Goal: Task Accomplishment & Management: Complete application form

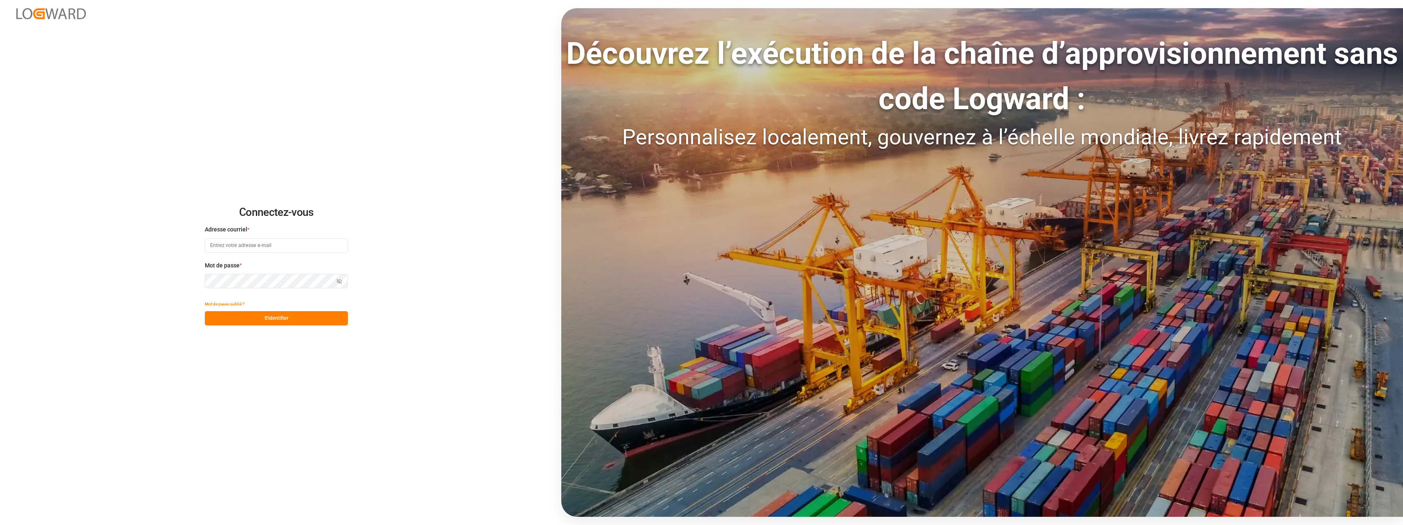
type input "[EMAIL_ADDRESS][DOMAIN_NAME]"
click at [266, 316] on button "S'identifier" at bounding box center [276, 318] width 143 height 14
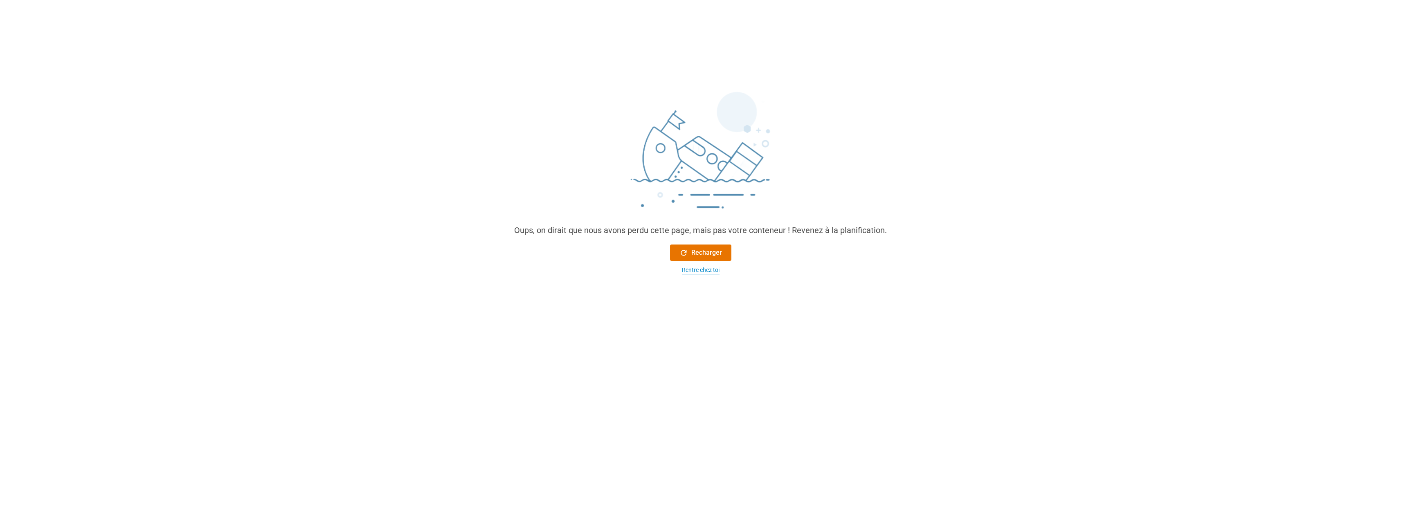
click at [702, 270] on div "Rentre chez toi" at bounding box center [701, 270] width 38 height 9
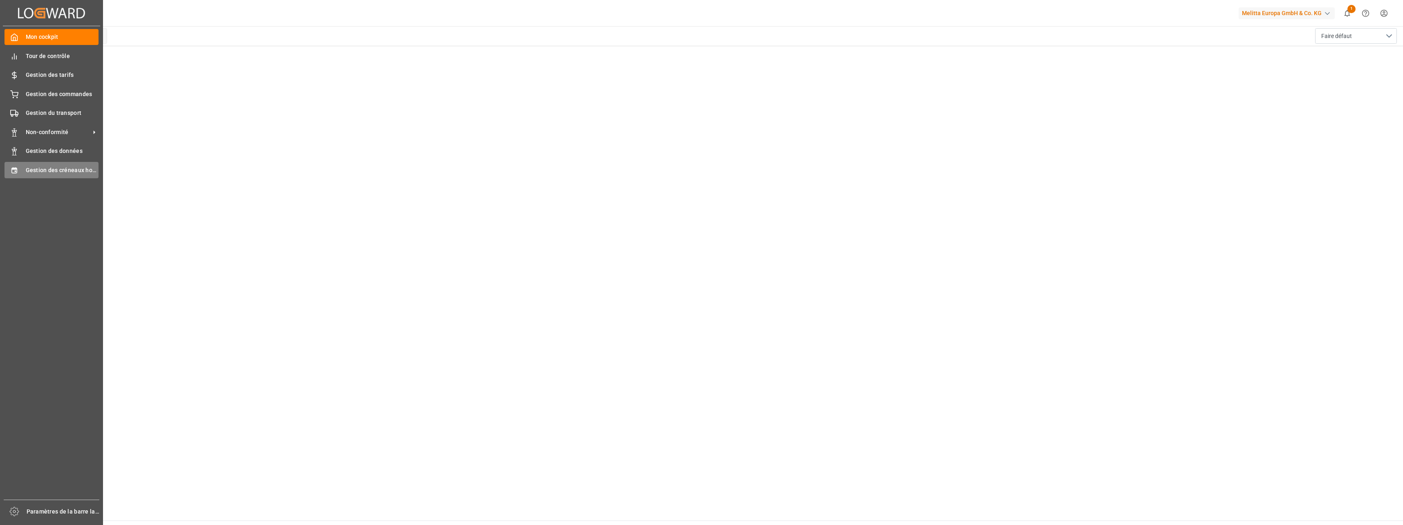
click at [80, 171] on span "Gestion des créneaux horaires" at bounding box center [62, 170] width 73 height 9
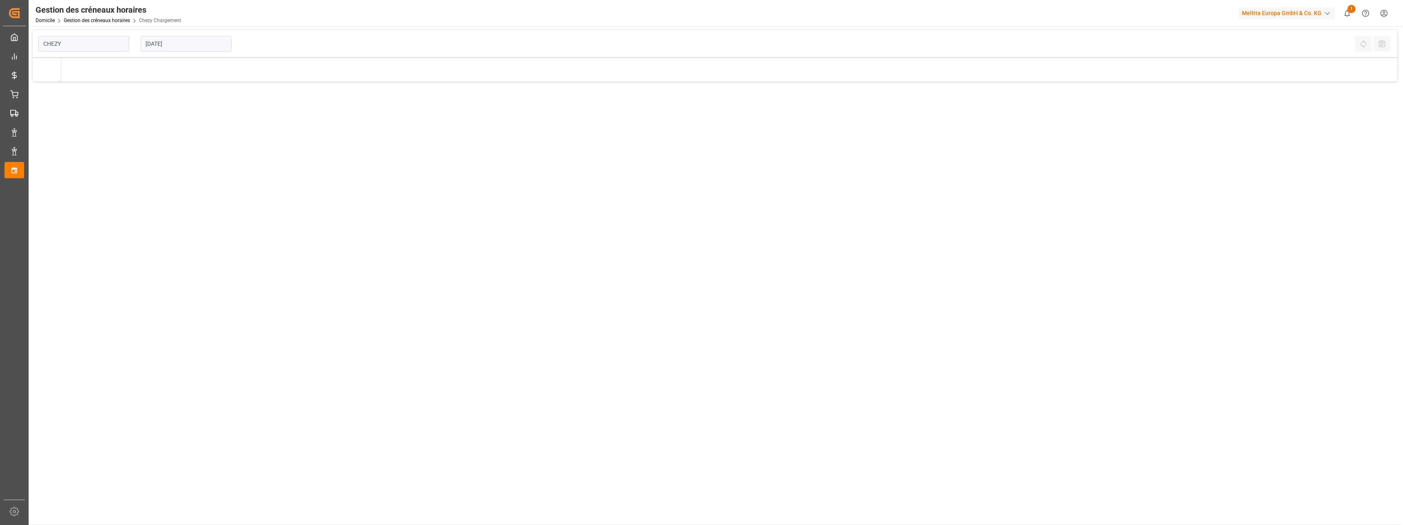
type input "Chezy Loading"
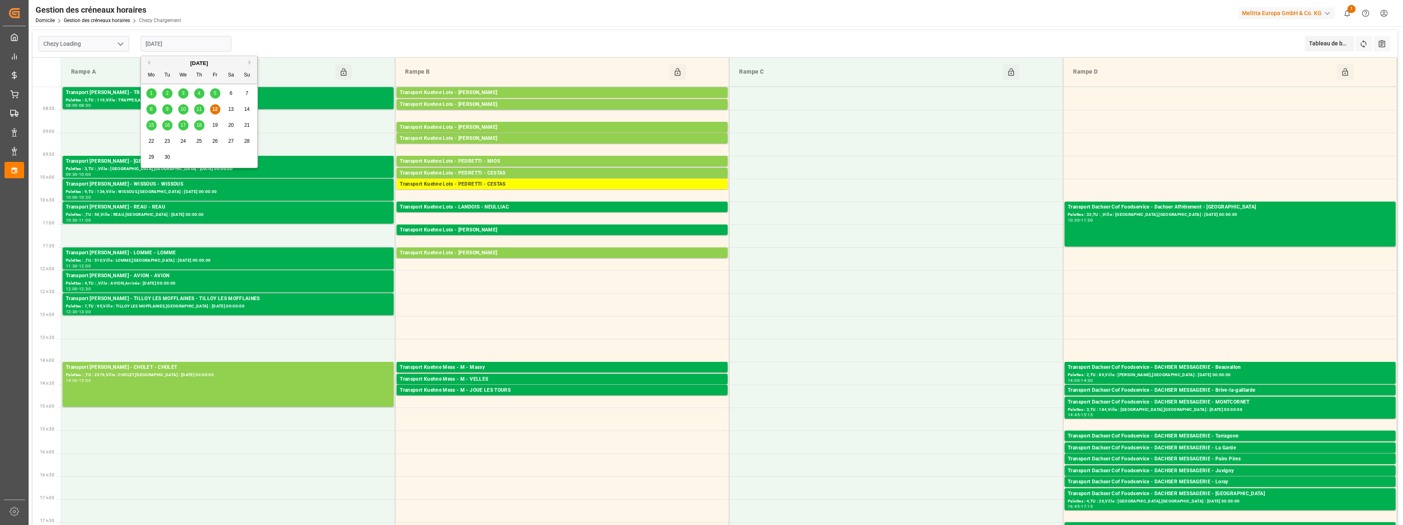
click at [190, 44] on input "[DATE]" at bounding box center [186, 44] width 91 height 16
click at [151, 124] on span "15" at bounding box center [150, 125] width 5 height 6
type input "[DATE]"
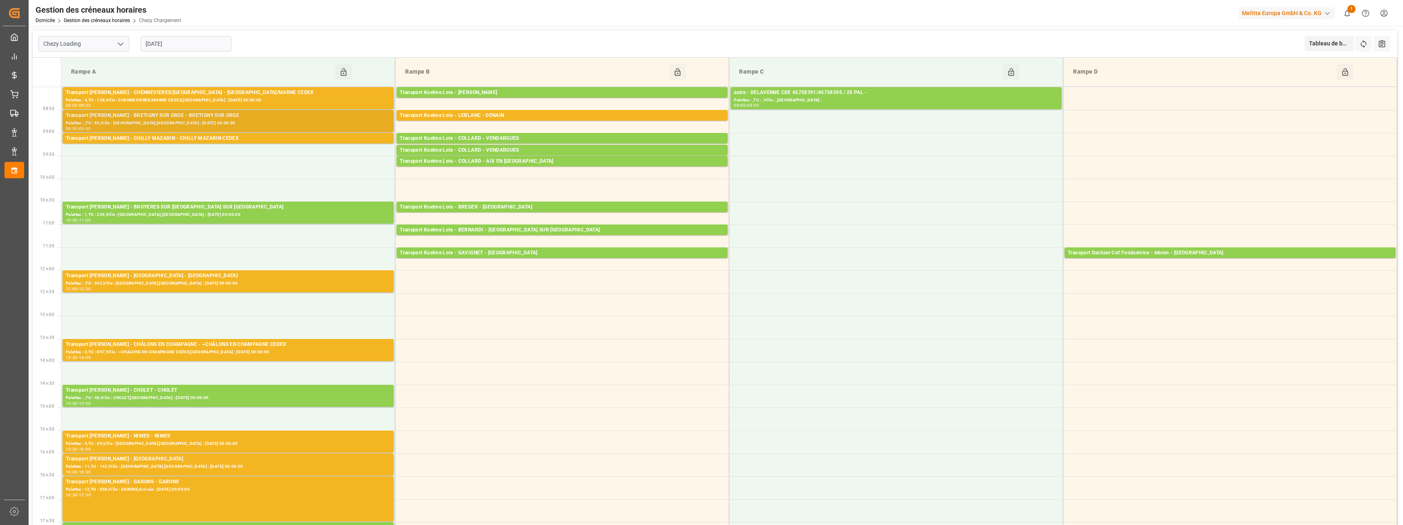
click at [148, 121] on div "Palettes : ,TU : 82,Ville : [GEOGRAPHIC_DATA],[GEOGRAPHIC_DATA] : [DATE] 00:00:…" at bounding box center [228, 123] width 325 height 7
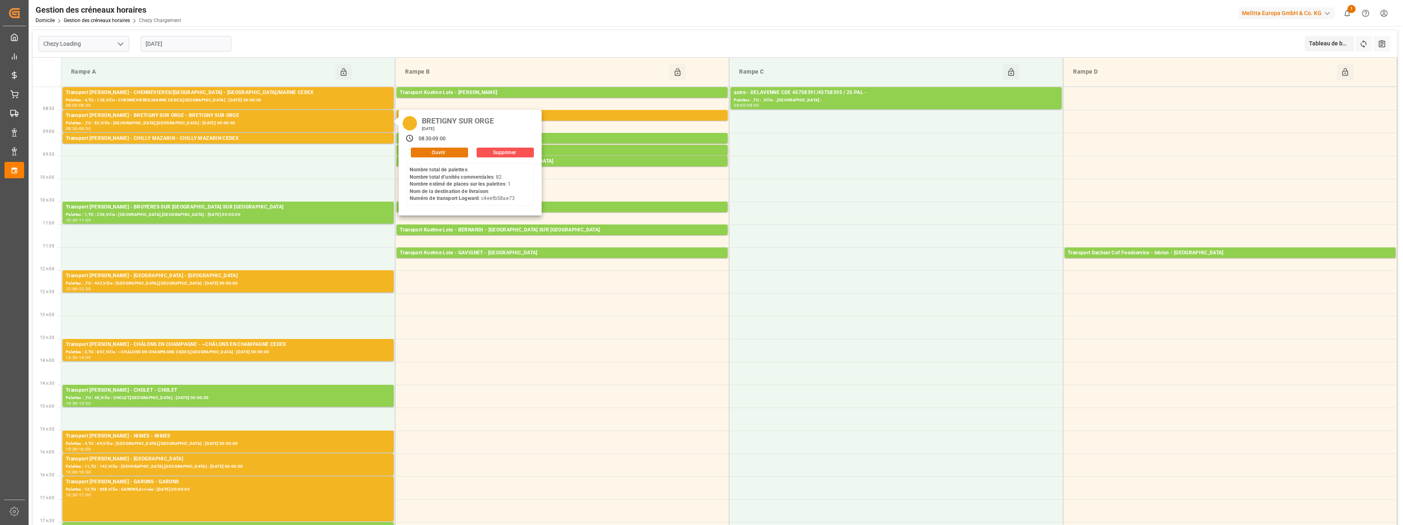
click at [437, 152] on button "Ouvrir" at bounding box center [439, 153] width 57 height 10
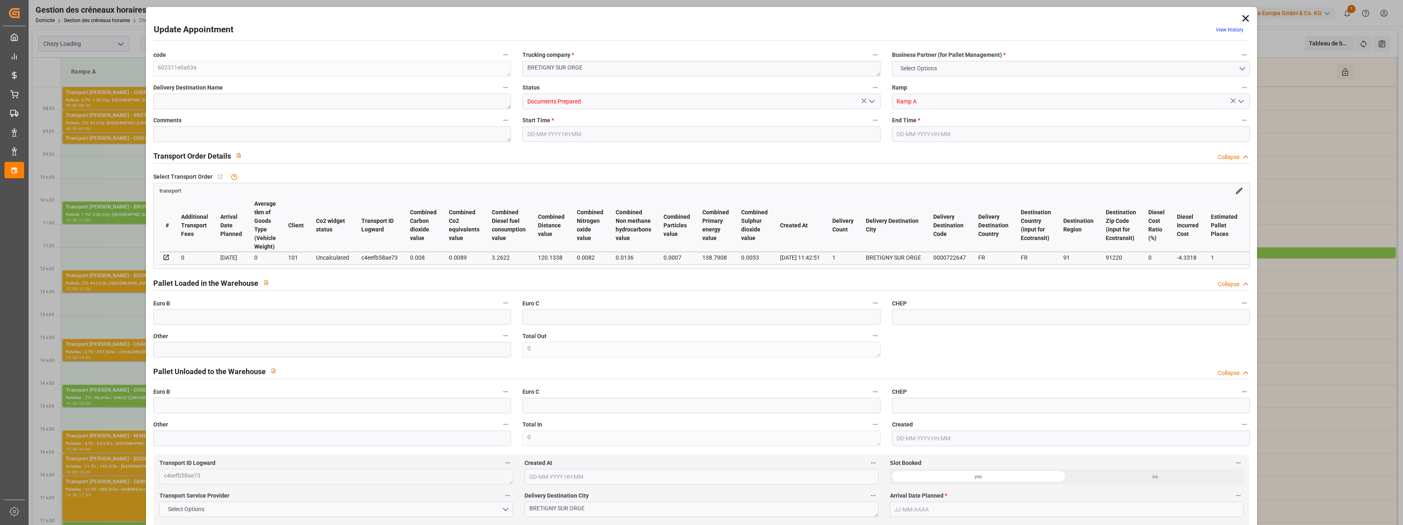
type input "1"
type input "128.16"
type input "0"
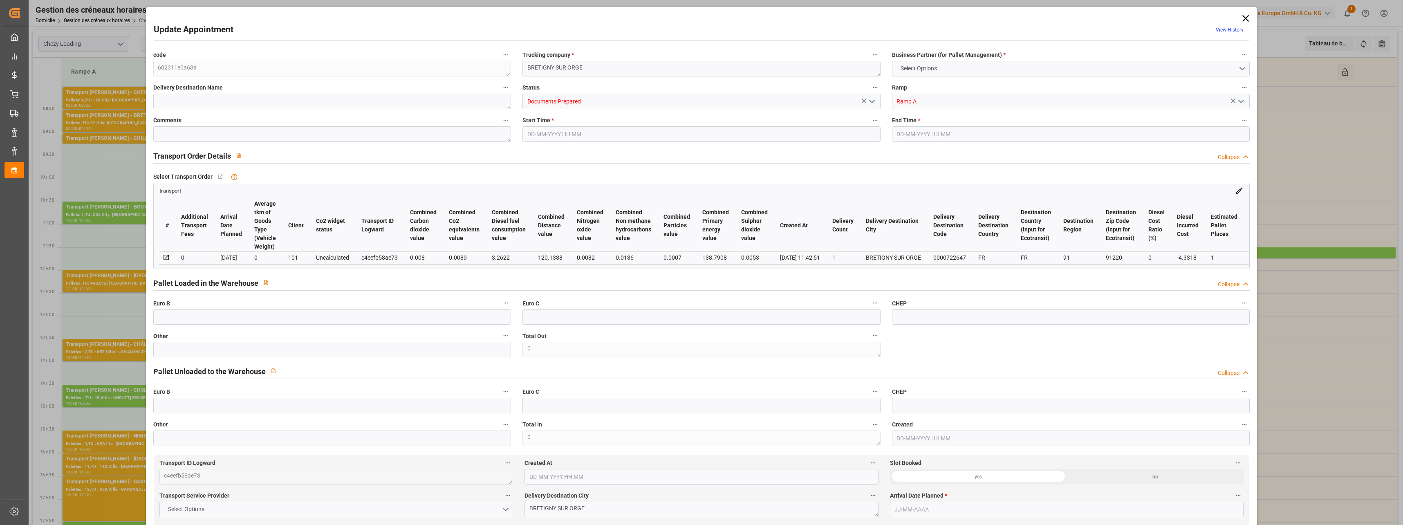
type input "123.8282"
type input "-4.3318"
type input "0"
type input "102.294"
type input "222.752"
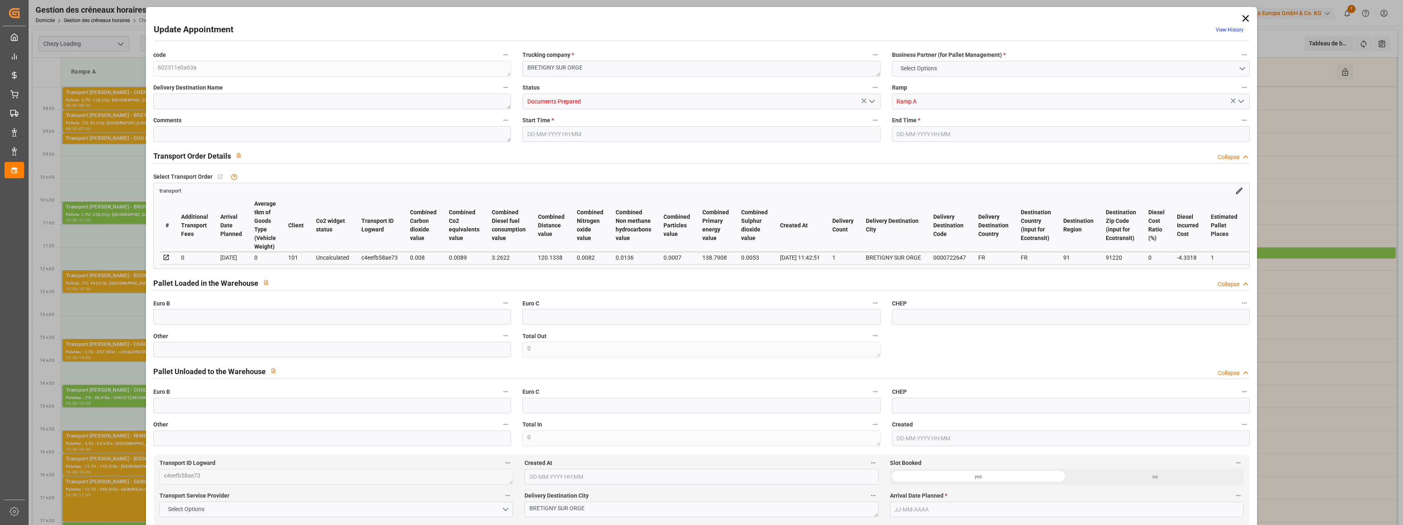
type input "767.916"
type input "91"
type input "0"
type input "82"
type input "4"
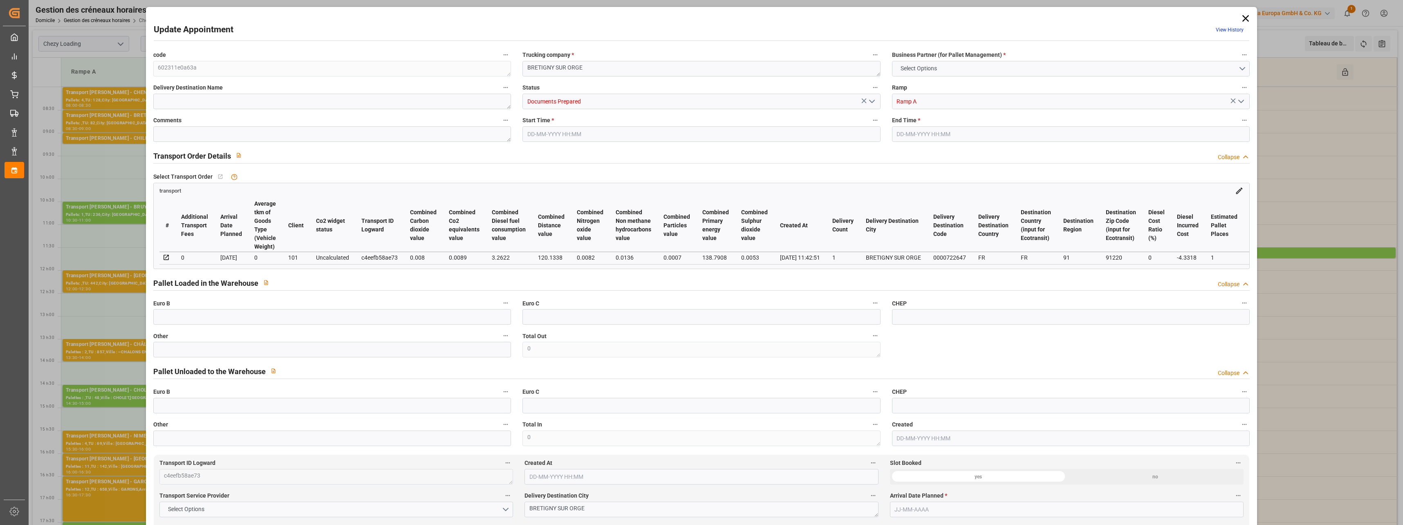
type input "101"
type input "130.752"
type input "0"
type input "4710.8598"
type input "0"
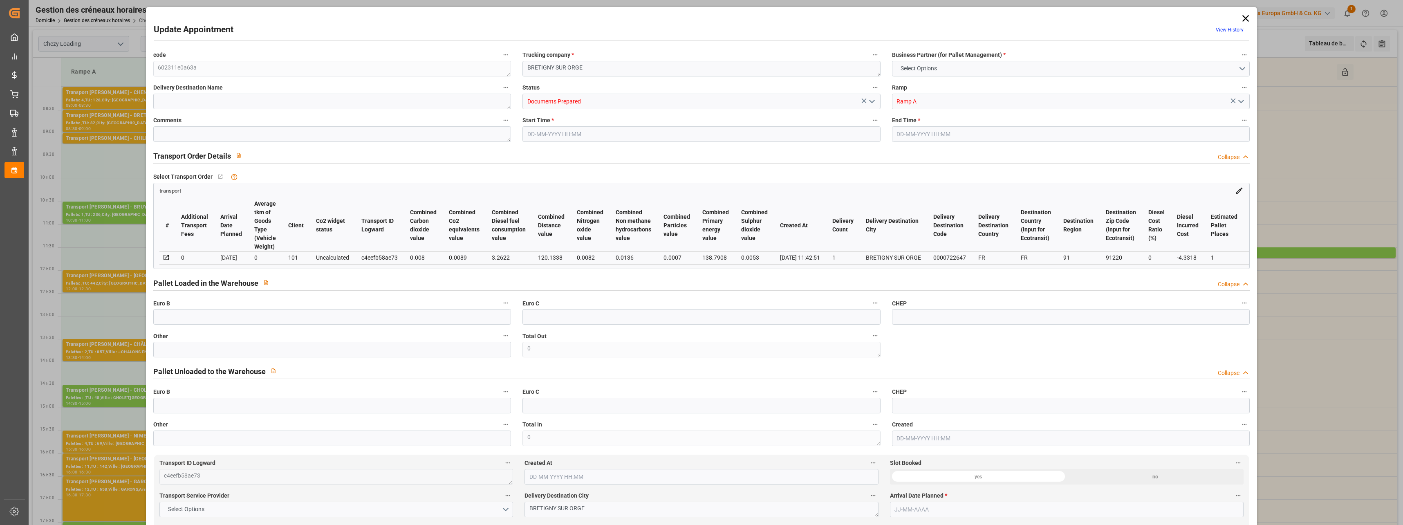
type input "0"
type input "21"
type input "35"
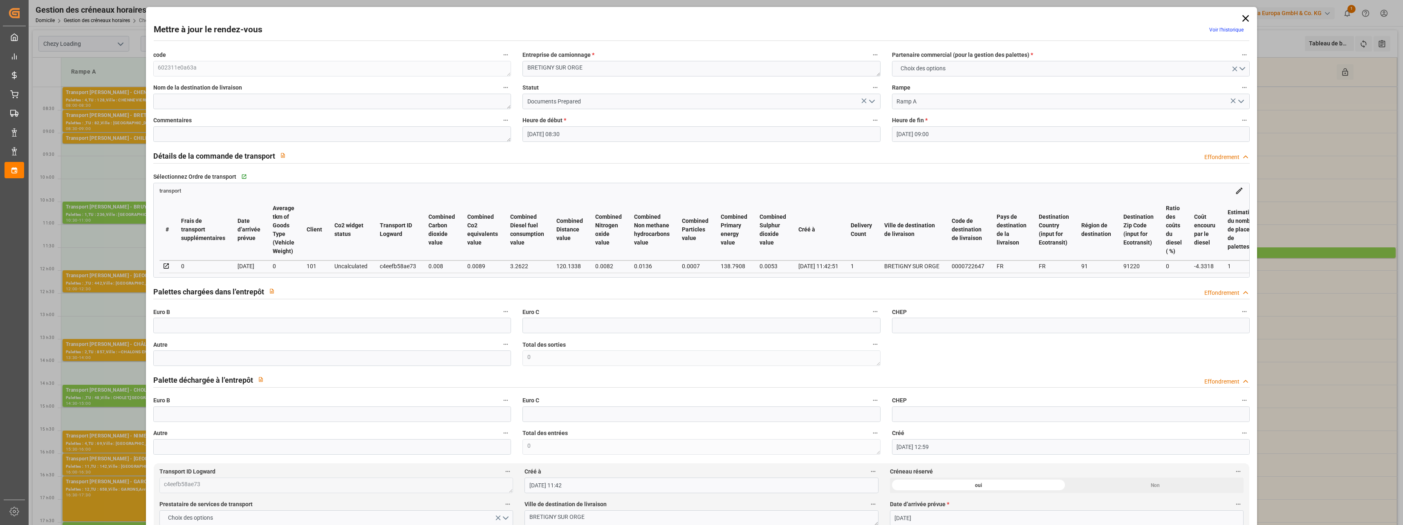
type input "[DATE] 08:30"
type input "[DATE] 09:00"
type input "[DATE] 12:59"
type input "[DATE] 11:42"
type input "[DATE]"
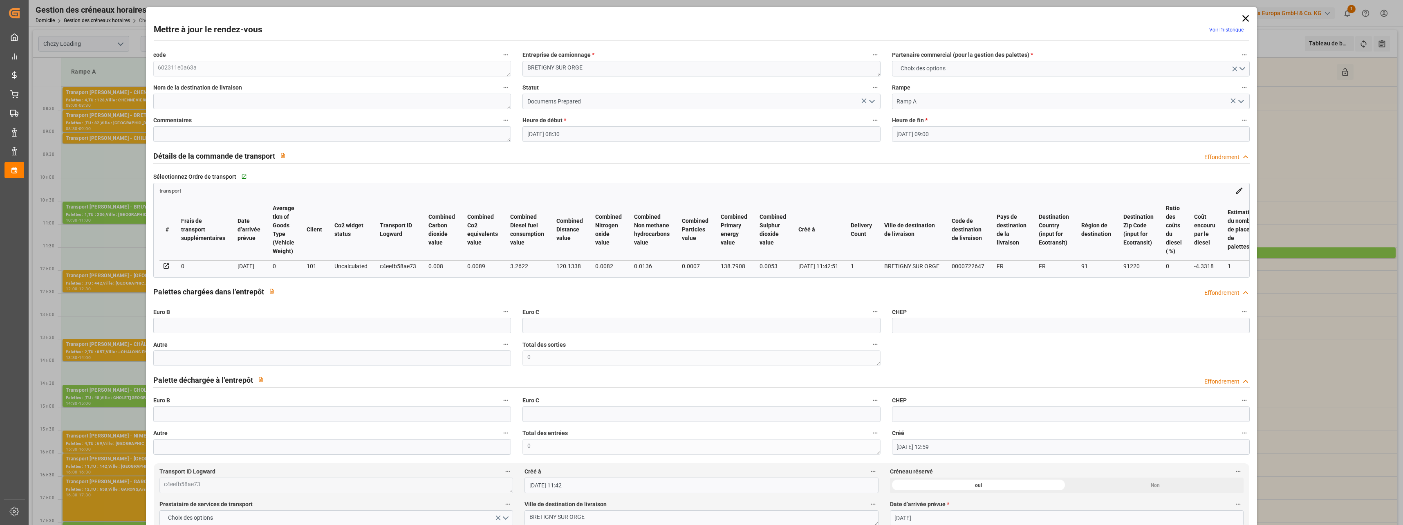
type input "[DATE]"
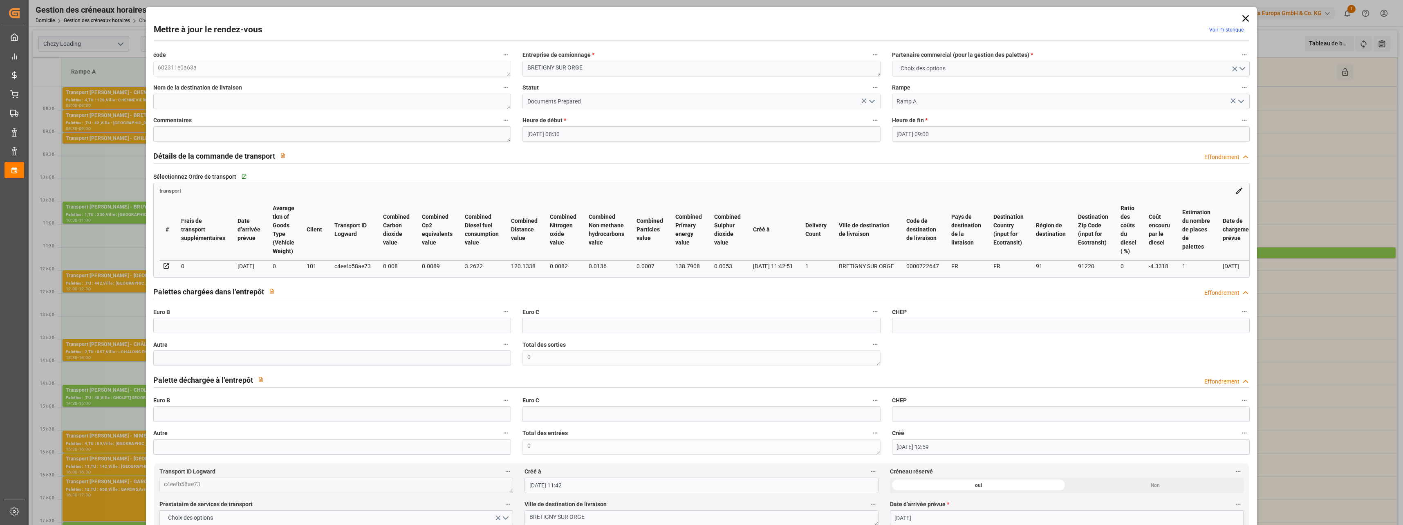
click at [869, 100] on icon "Ouvrir le menu" at bounding box center [872, 102] width 10 height 10
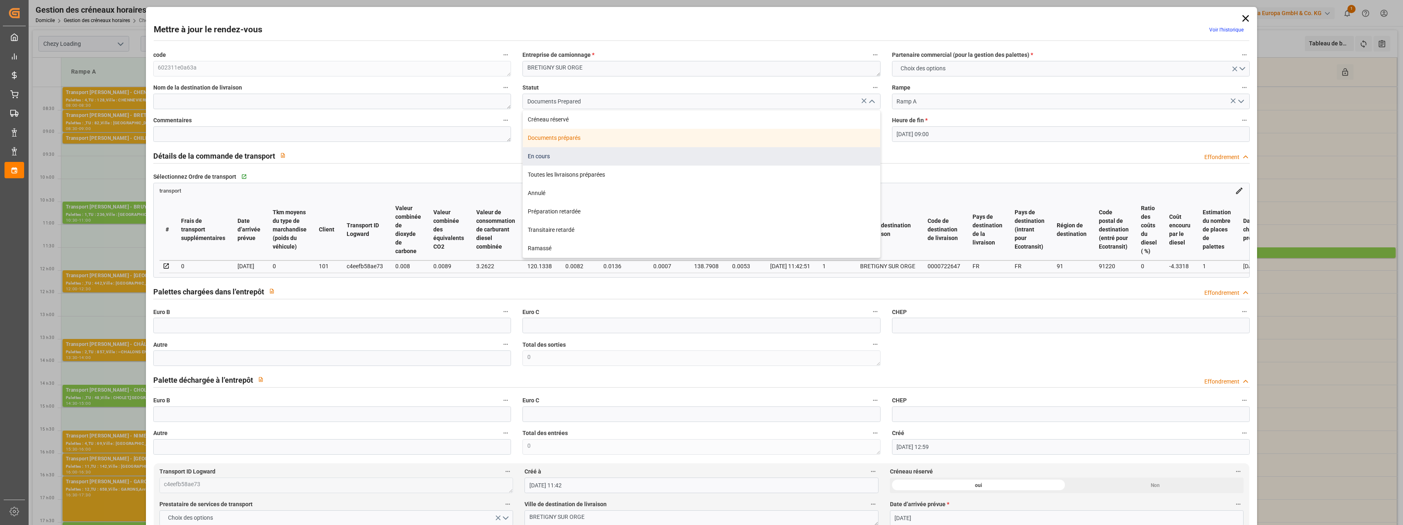
click at [558, 156] on div "En cours" at bounding box center [701, 156] width 357 height 18
type input "In Progress"
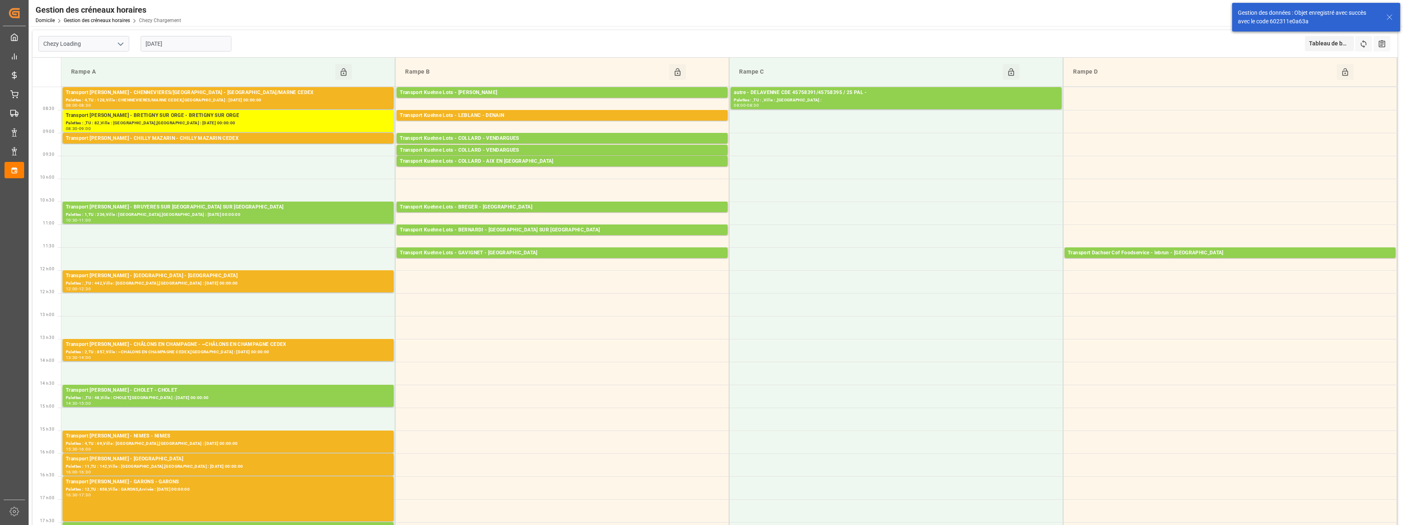
click at [177, 87] on div "Rampe A Click to Block this Resource Rampe B Click to Block this Resource Rampe…" at bounding box center [715, 72] width 1365 height 29
click at [185, 98] on div "Palettes : 4,TU : 128,Ville : CHENNEVIERES/MARNE CEDEX,[GEOGRAPHIC_DATA] : [DAT…" at bounding box center [228, 100] width 325 height 7
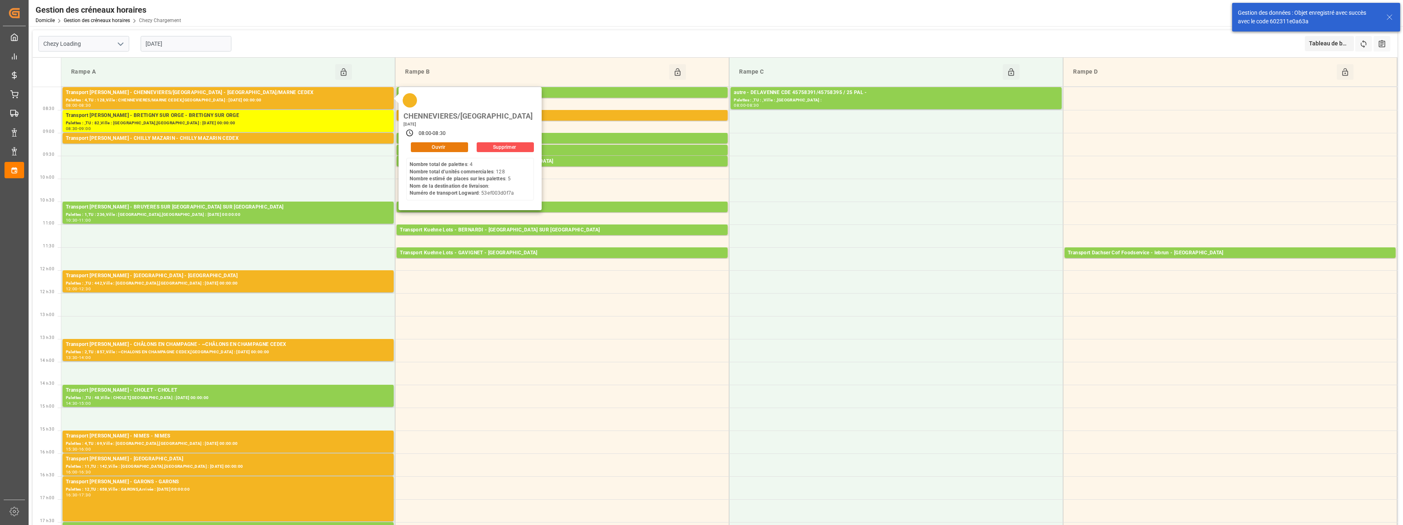
click at [449, 142] on button "Ouvrir" at bounding box center [439, 147] width 57 height 10
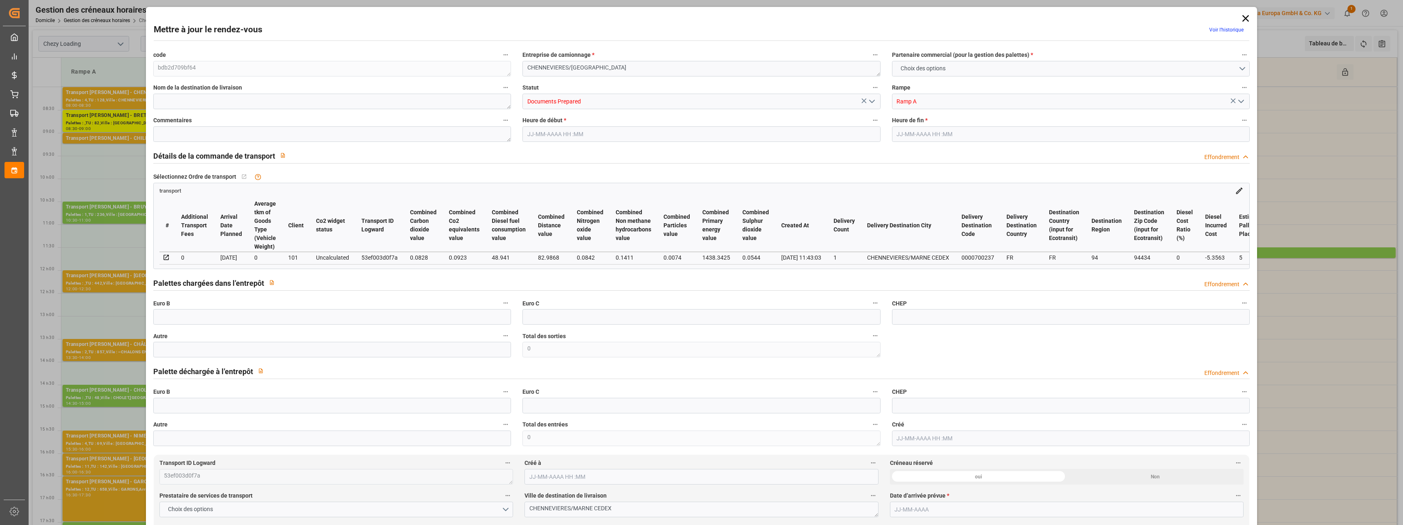
type input "5"
type input "158.47"
type input "0"
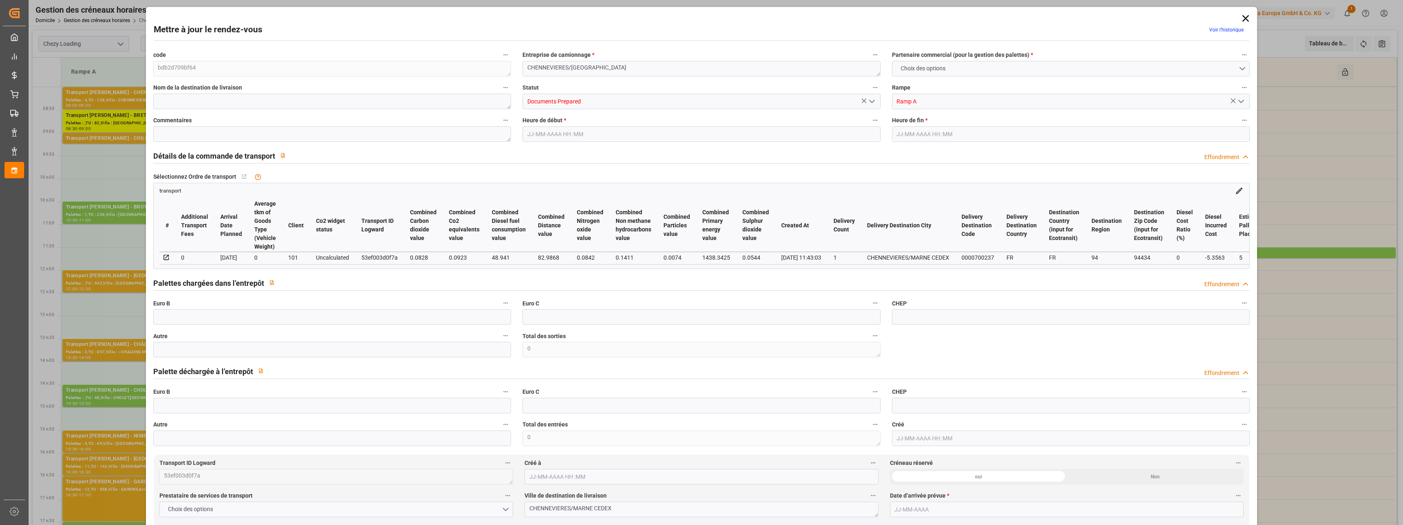
type input "153.1137"
type input "-5.3563"
type input "0"
type input "1823.008"
type input "2192"
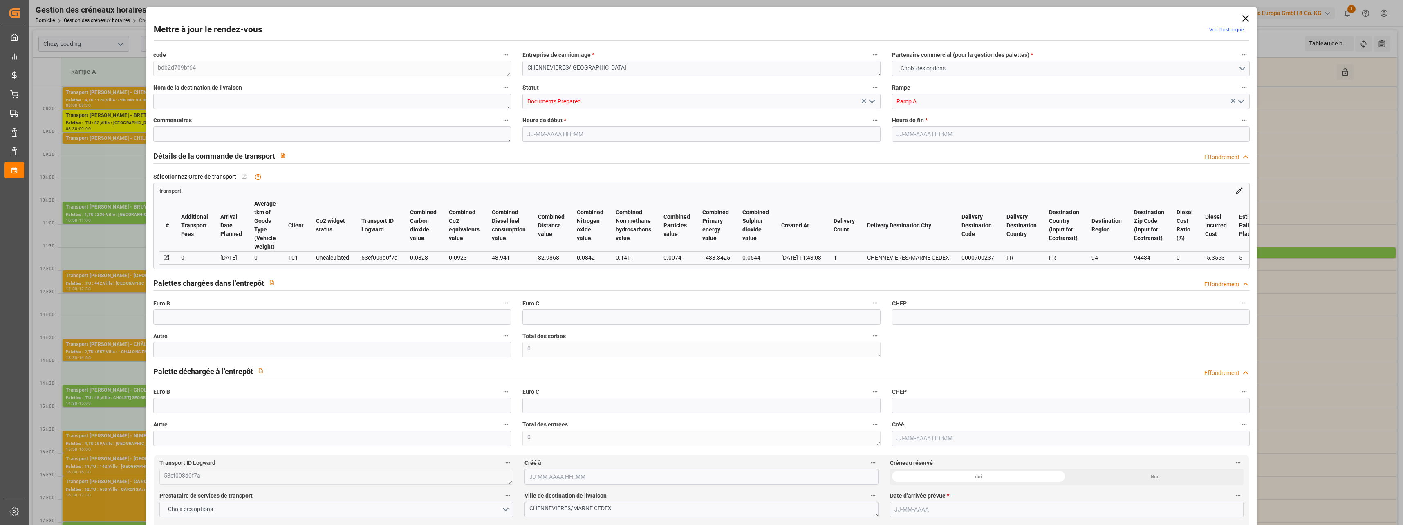
type input "6124"
type input "94"
type input "4"
type input "128"
type input "5"
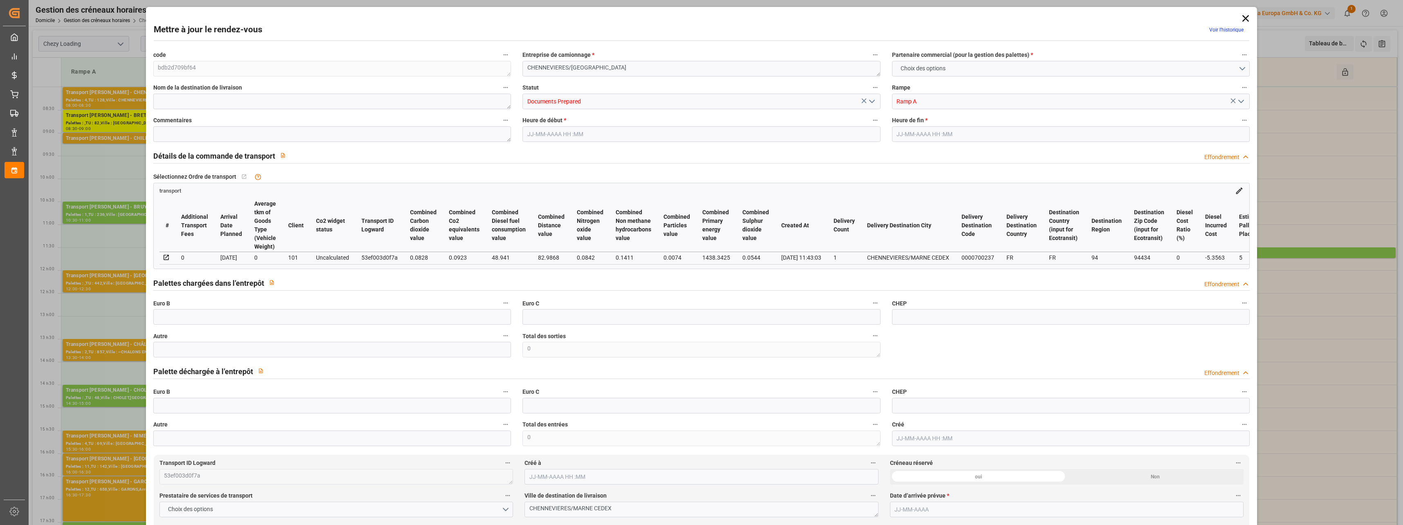
type input "101"
type input "1962.56"
type input "0"
type input "4710.8598"
type input "0"
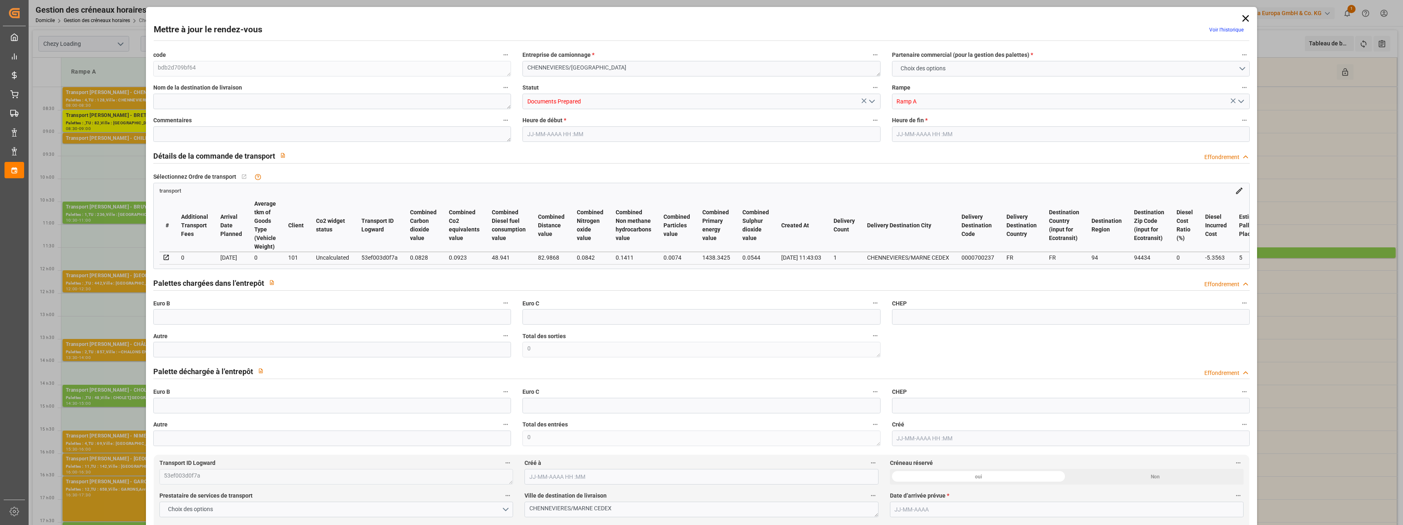
type input "0"
type input "21"
type input "35"
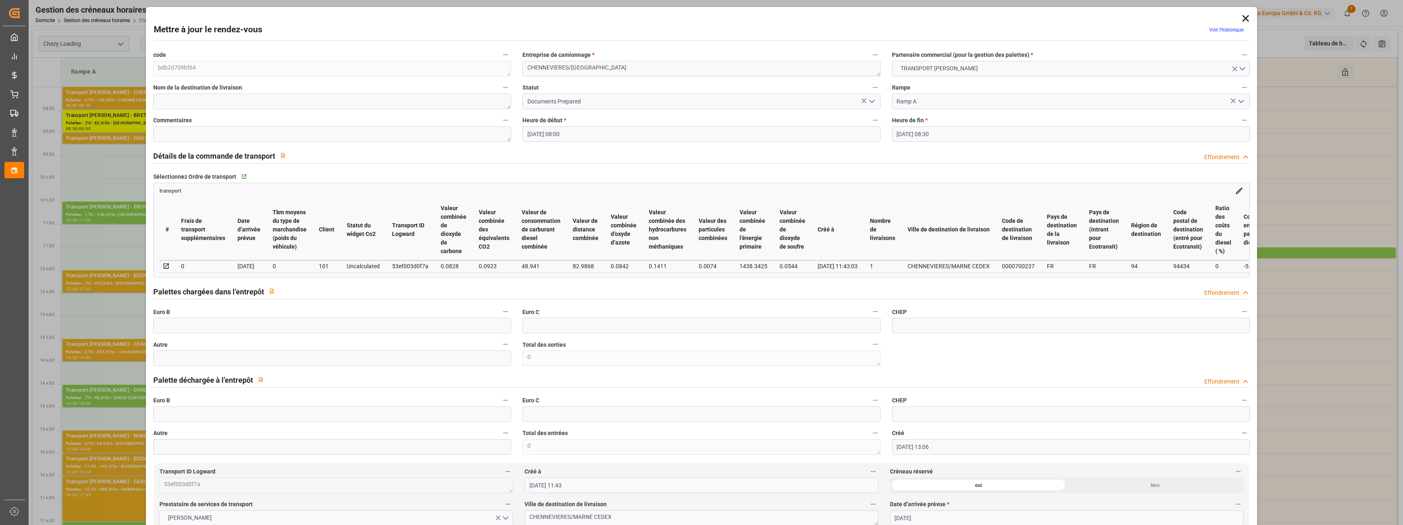
type input "[DATE] 08:00"
type input "[DATE] 08:30"
type input "[DATE] 13:06"
type input "[DATE] 11:43"
type input "[DATE]"
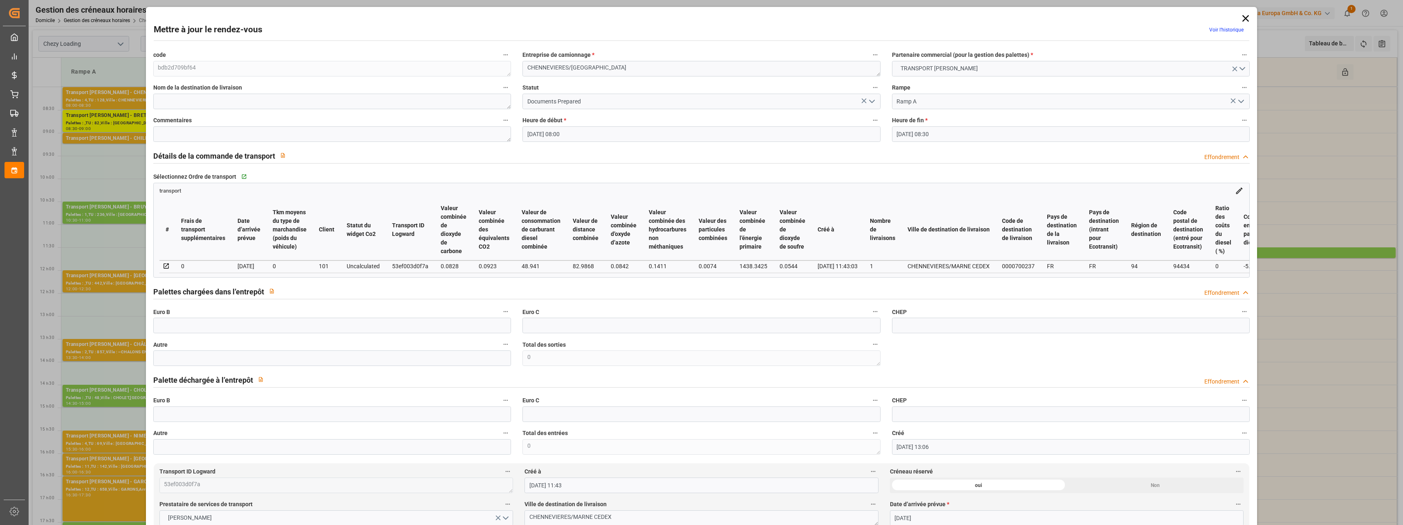
type input "[DATE]"
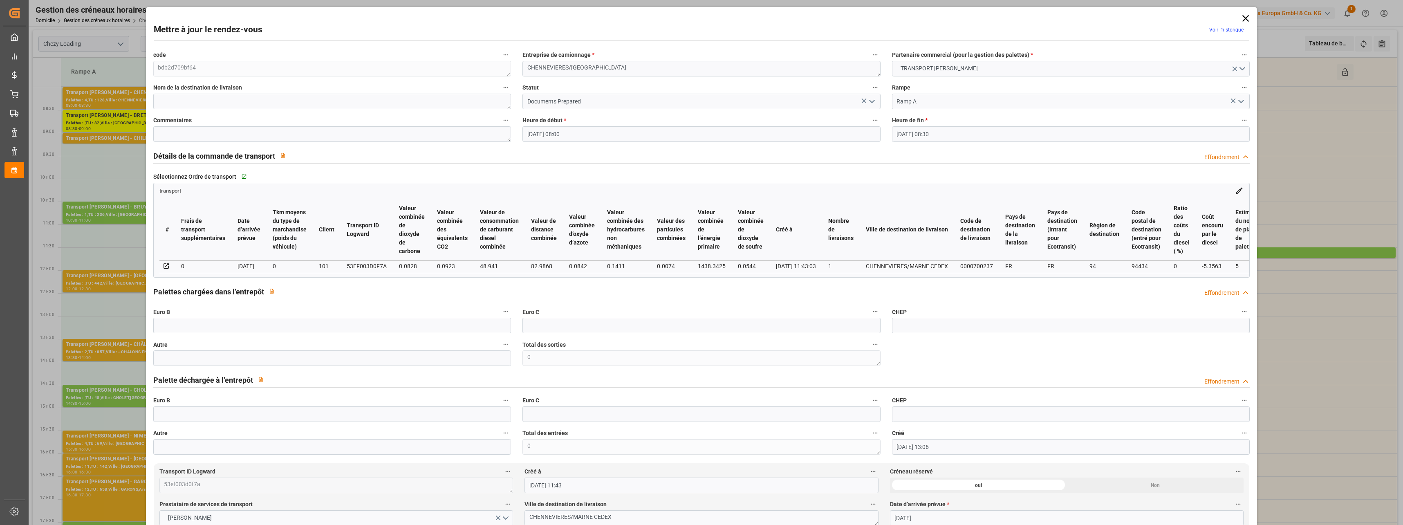
click at [869, 105] on icon "Ouvrir le menu" at bounding box center [872, 102] width 10 height 10
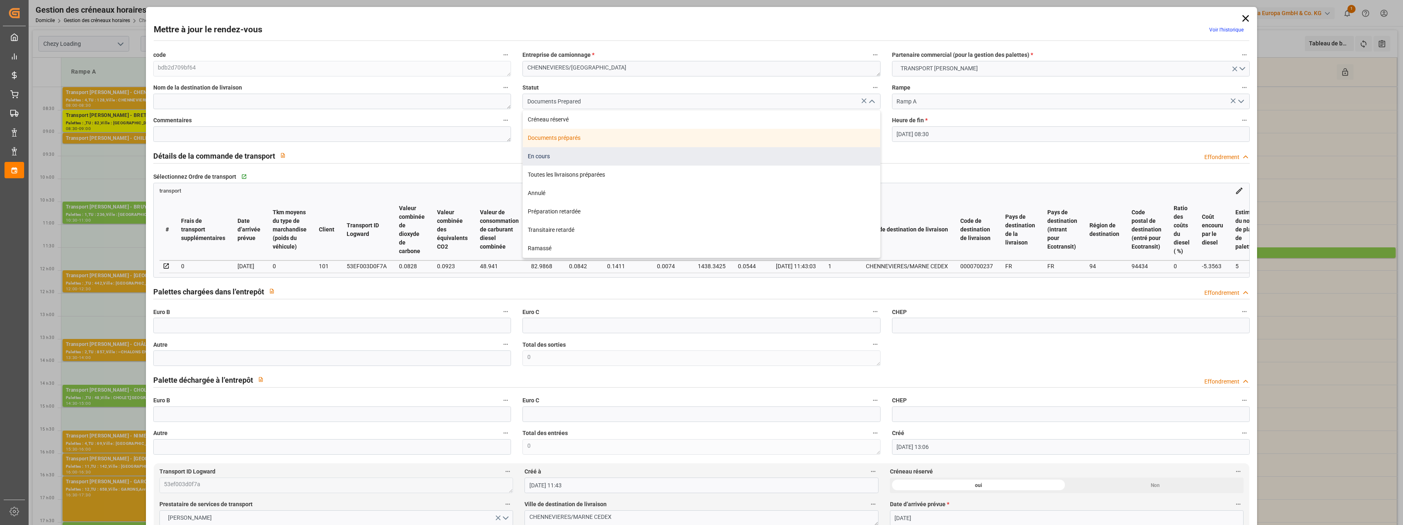
click at [542, 159] on div "En cours" at bounding box center [701, 156] width 357 height 18
type input "In Progress"
